Goal: Register for event/course

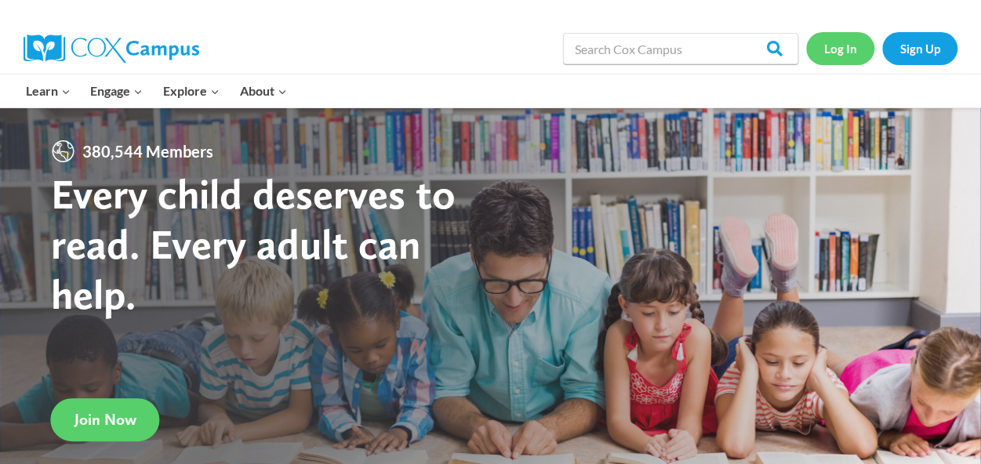
click at [847, 49] on link "Log In" at bounding box center [840, 48] width 68 height 32
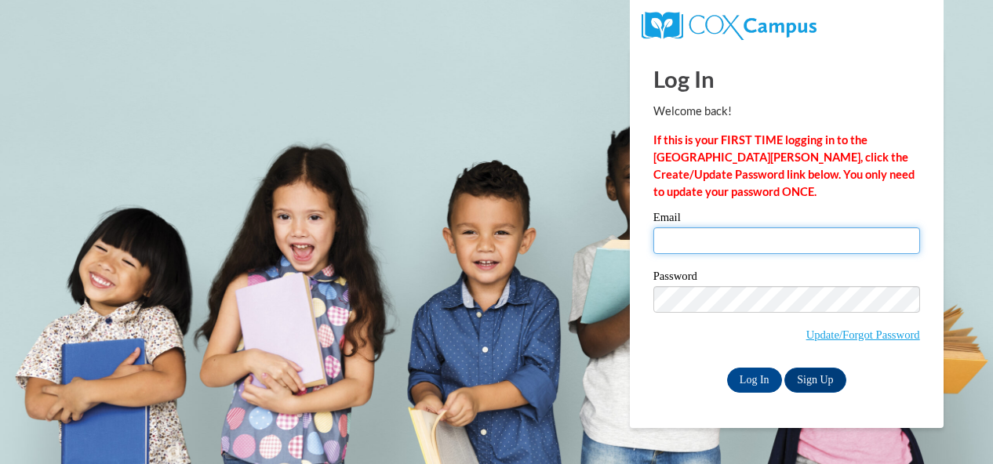
click at [786, 238] on input "Email" at bounding box center [786, 240] width 267 height 27
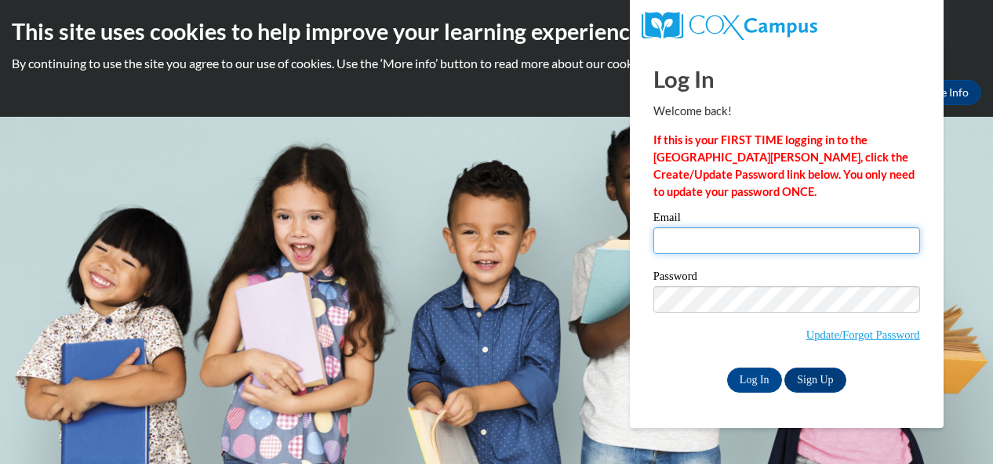
type input "cook.ashley.m@muscogee.k12.ga.us"
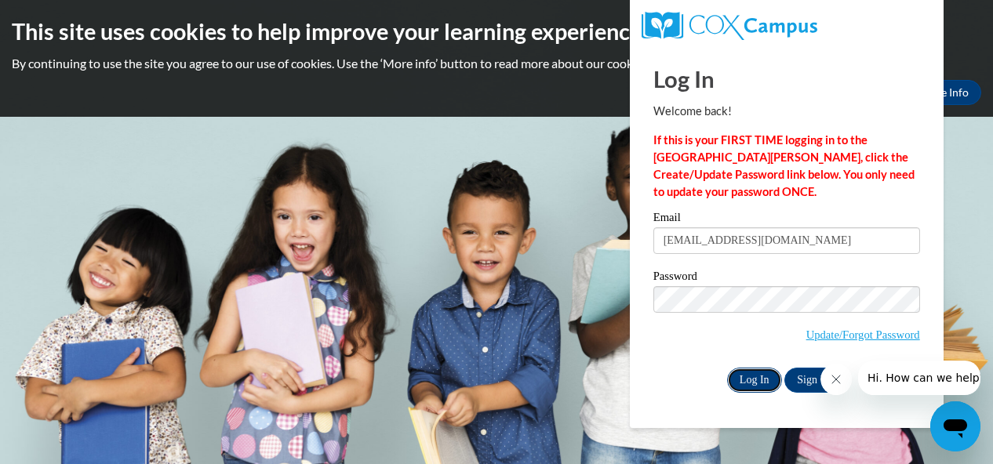
click at [769, 382] on input "Log In" at bounding box center [754, 380] width 55 height 25
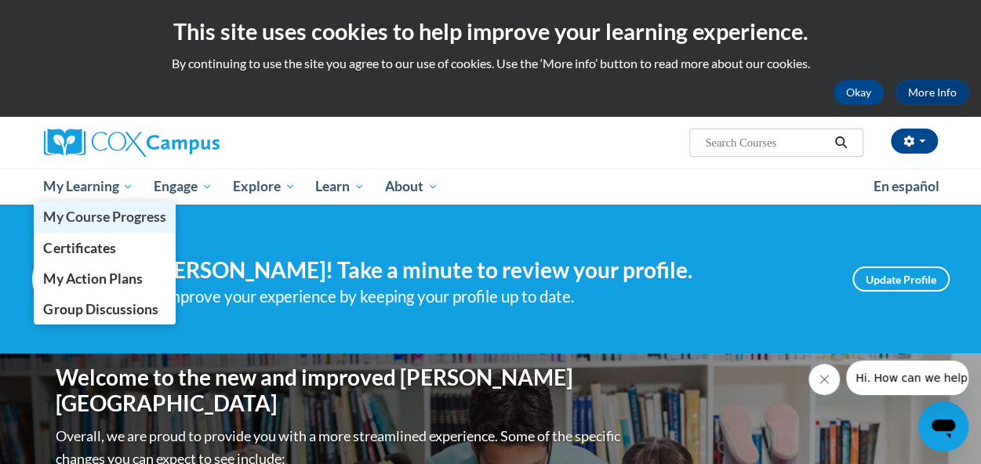
click at [106, 204] on link "My Course Progress" at bounding box center [105, 217] width 143 height 31
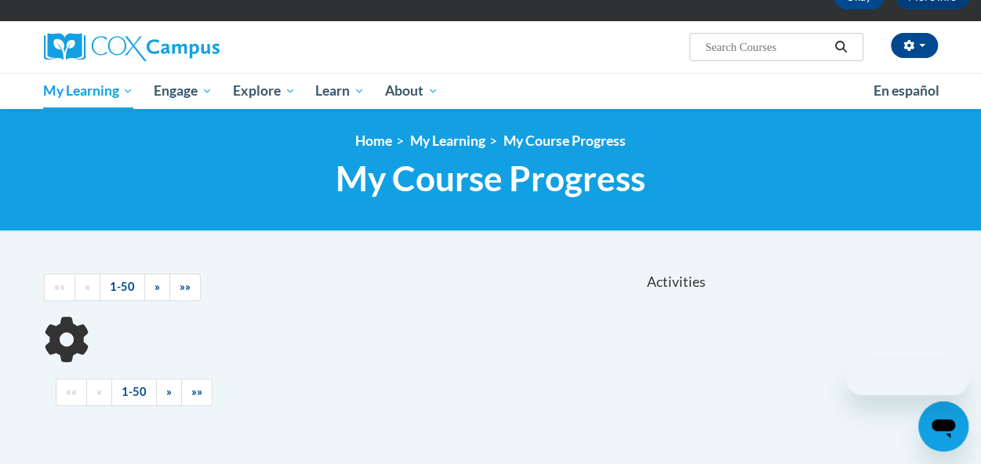
scroll to position [151, 0]
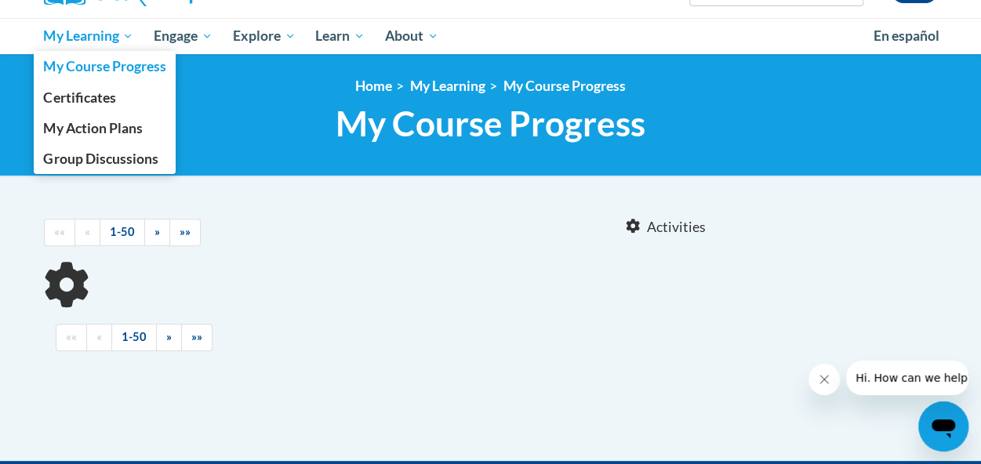
click at [99, 29] on span "My Learning" at bounding box center [88, 36] width 90 height 19
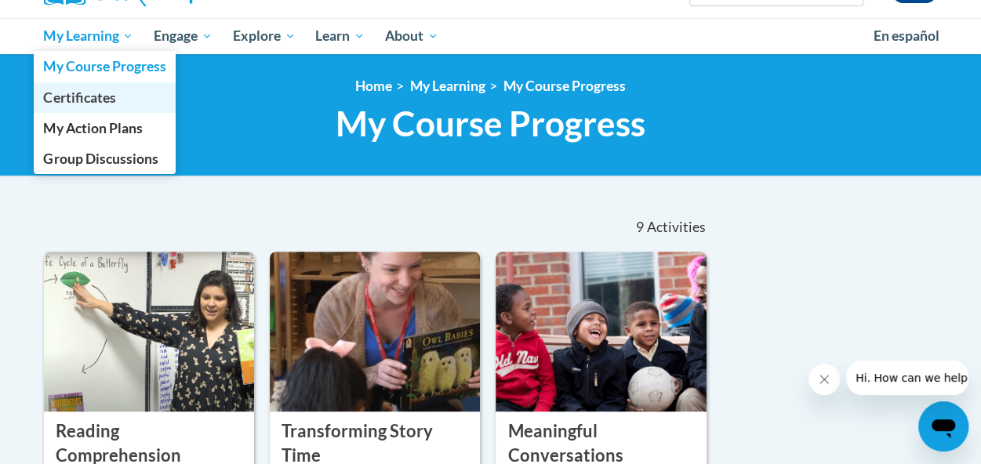
click at [90, 96] on span "Certificates" at bounding box center [79, 97] width 72 height 16
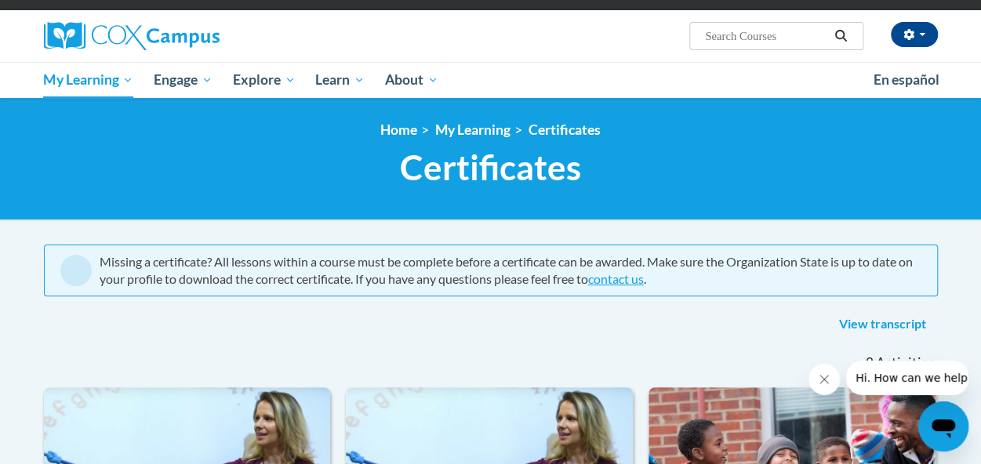
scroll to position [83, 0]
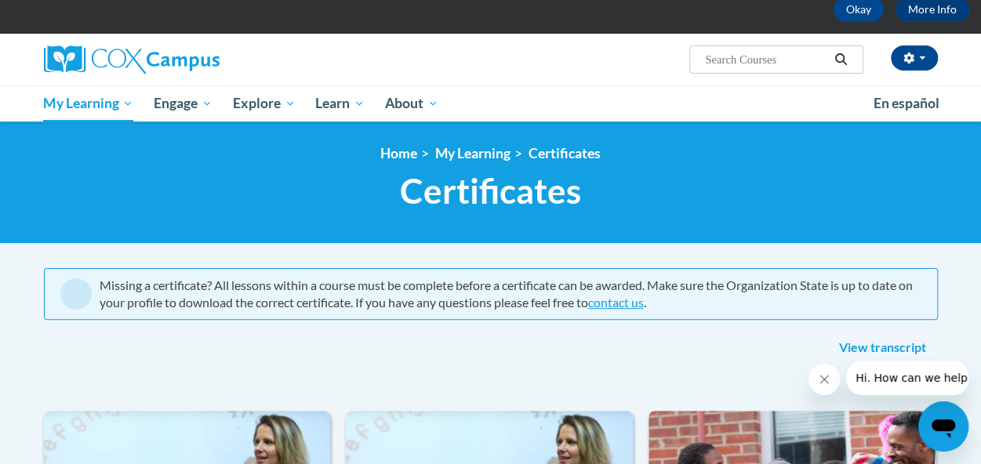
click at [789, 53] on input "Search..." at bounding box center [767, 59] width 126 height 19
type input "emergent reader"
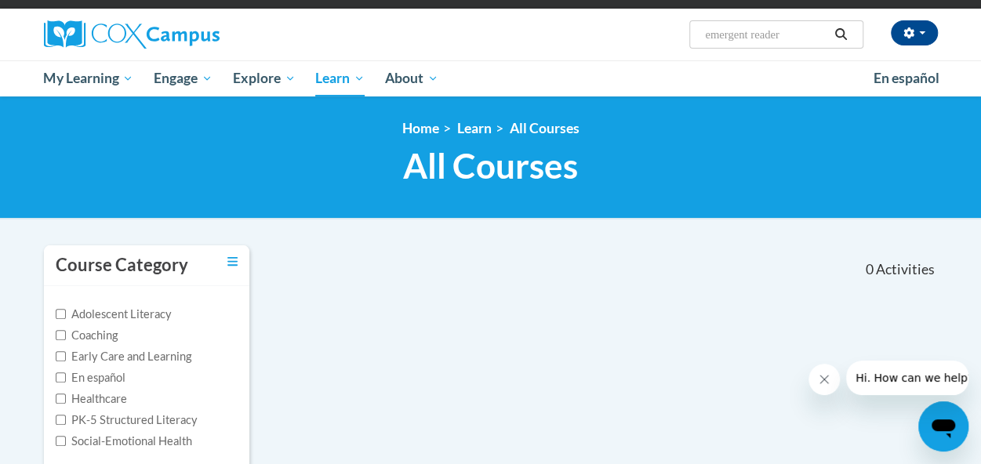
scroll to position [136, 0]
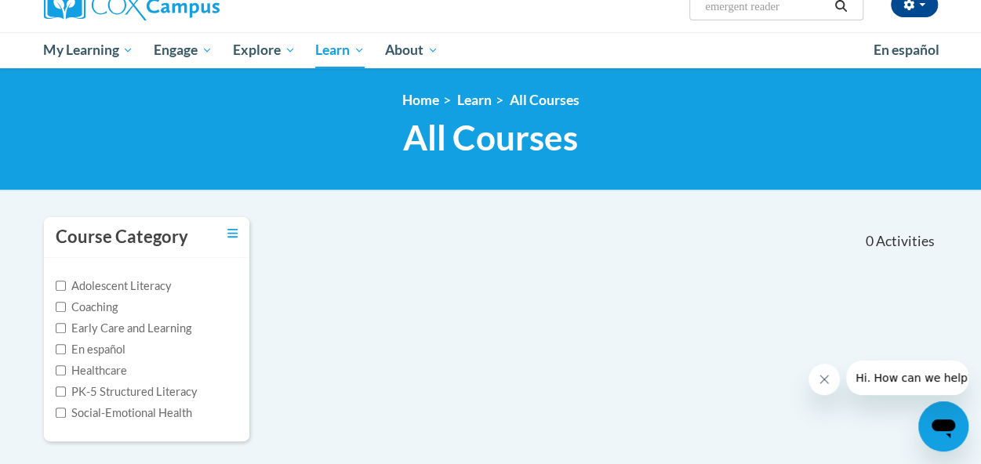
click at [801, 9] on input "emergent reader" at bounding box center [767, 6] width 126 height 19
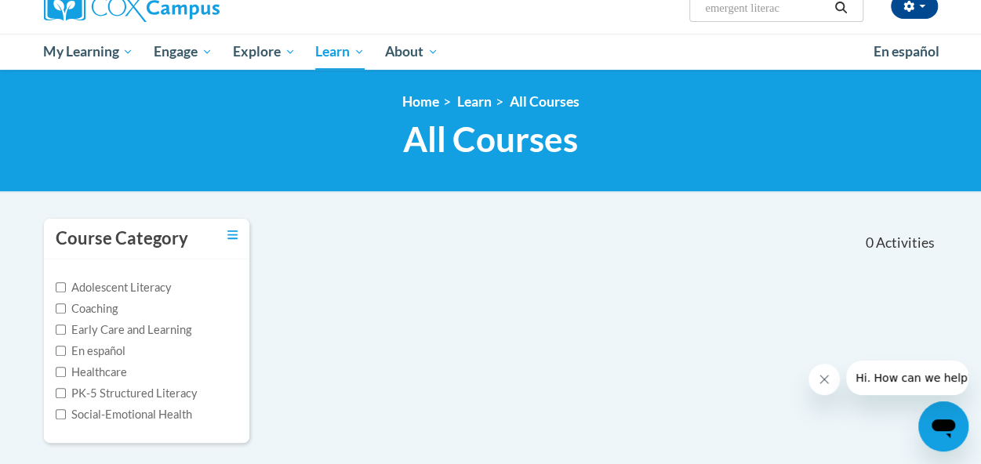
type input "emergent literacy"
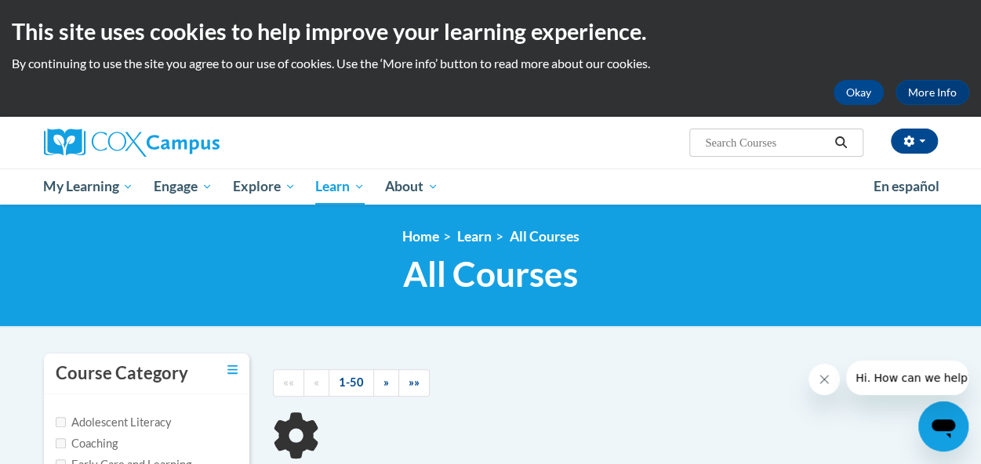
type input "emergent literacy"
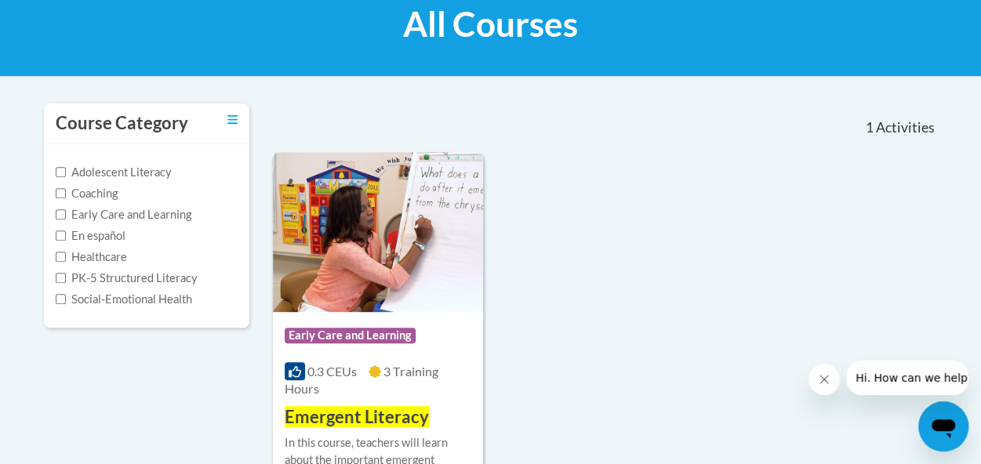
scroll to position [256, 0]
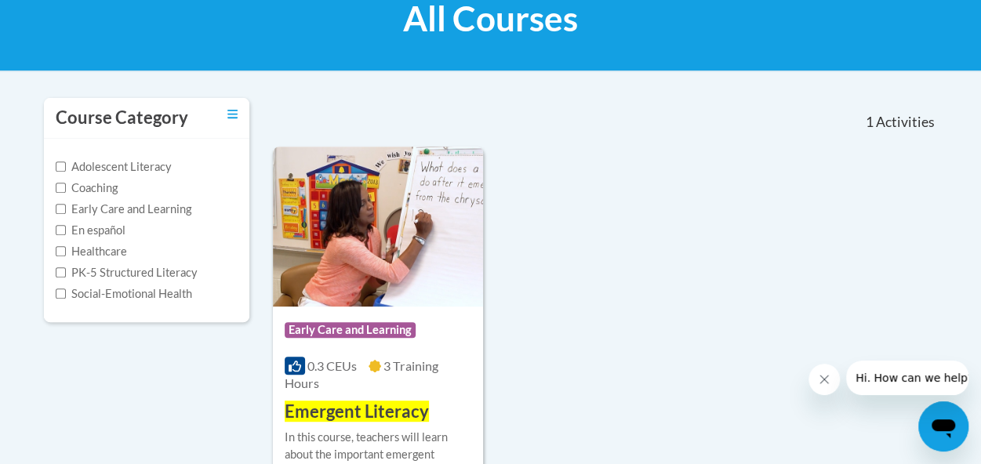
click at [417, 292] on img at bounding box center [378, 227] width 210 height 160
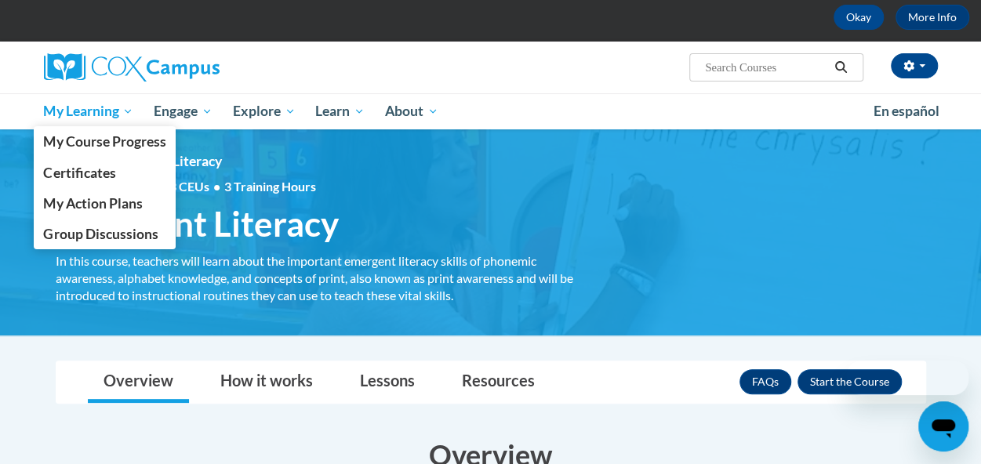
scroll to position [144, 0]
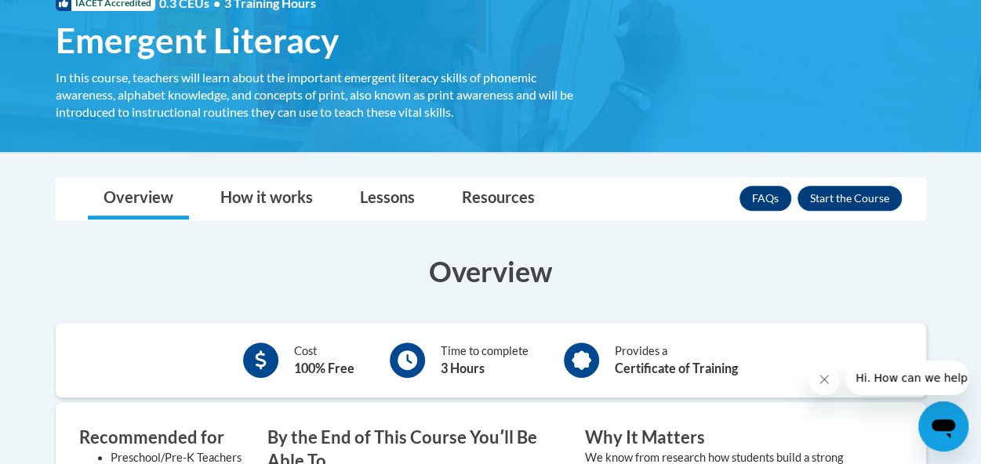
scroll to position [383, 0]
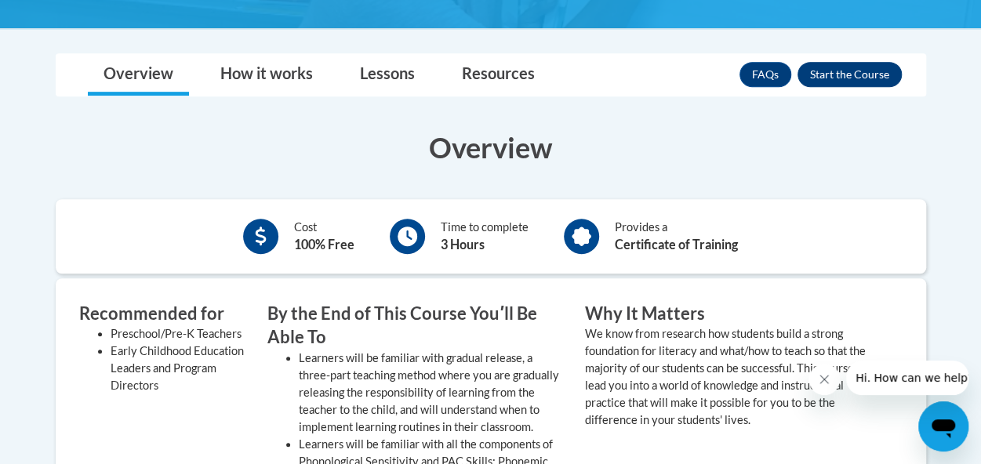
click at [877, 67] on button "Enroll" at bounding box center [850, 74] width 104 height 25
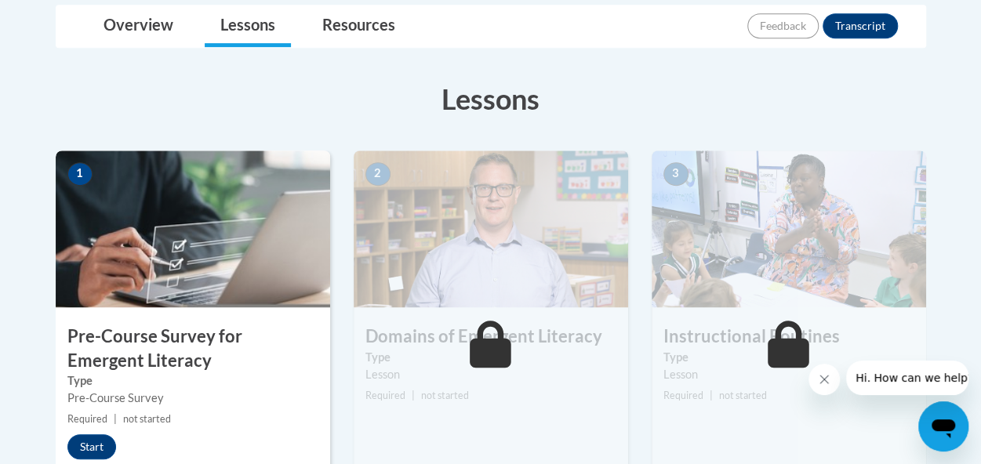
scroll to position [488, 0]
